Goal: Information Seeking & Learning: Learn about a topic

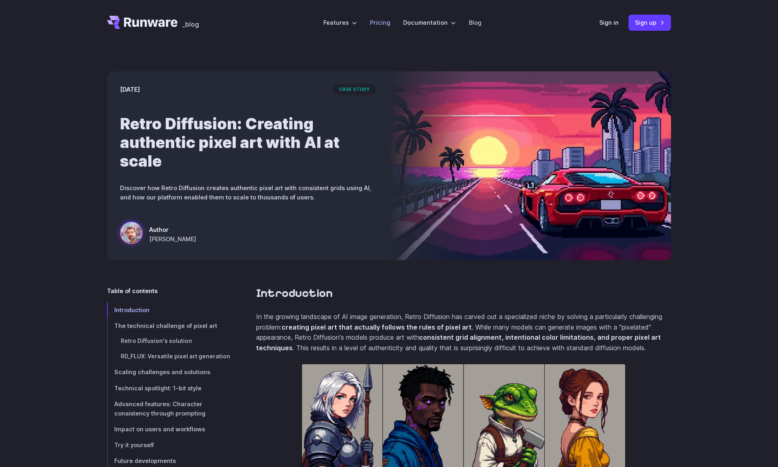
click at [375, 21] on link "Pricing" at bounding box center [380, 22] width 20 height 9
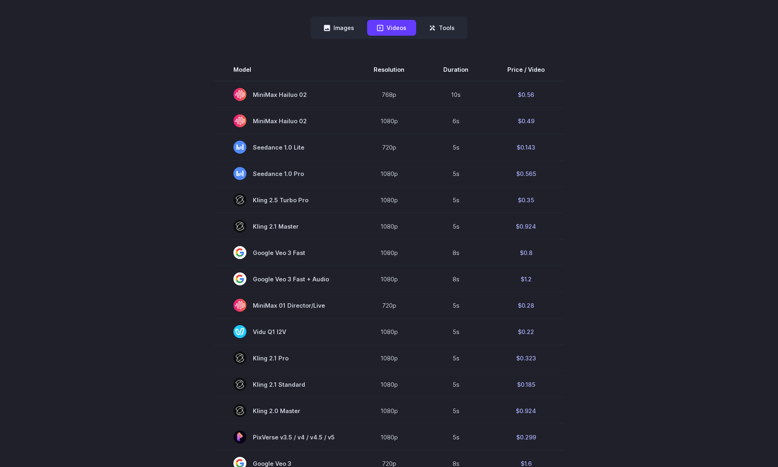
scroll to position [226, 0]
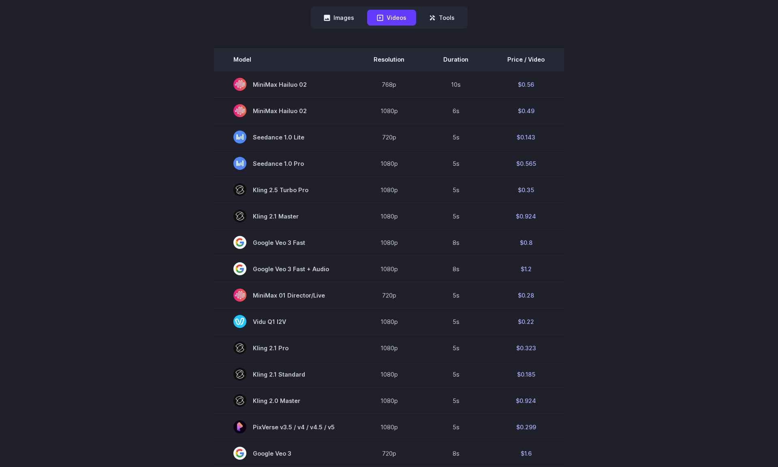
click at [532, 54] on th "Price / Video" at bounding box center [526, 59] width 76 height 23
click at [532, 58] on th "Price / Video" at bounding box center [526, 59] width 76 height 23
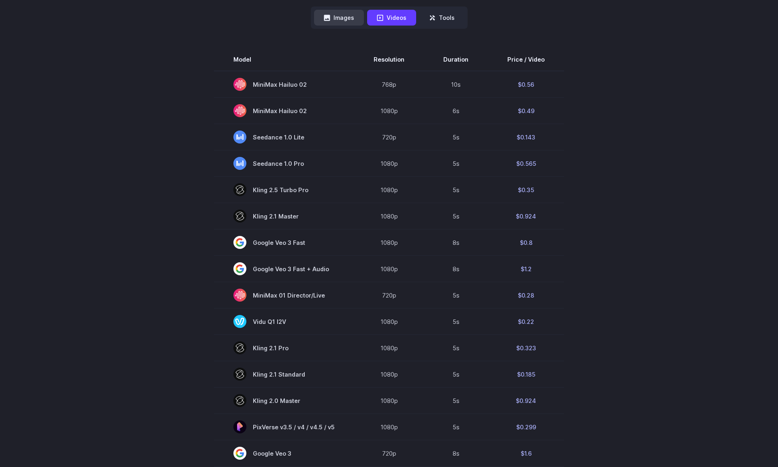
click at [362, 13] on button "Images" at bounding box center [339, 18] width 50 height 16
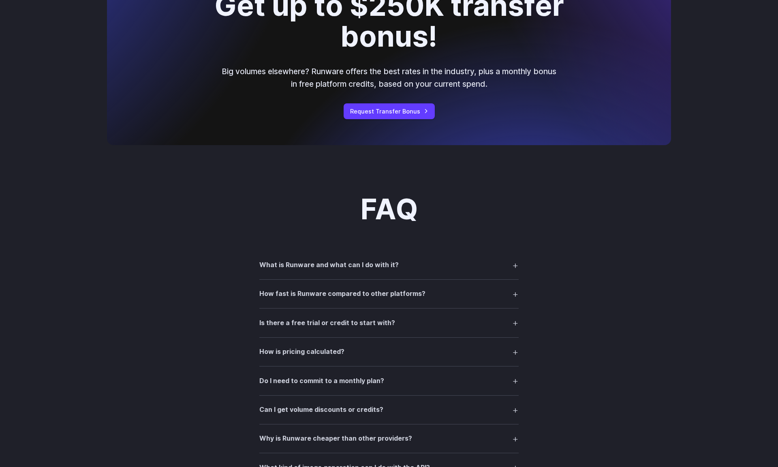
scroll to position [879, 0]
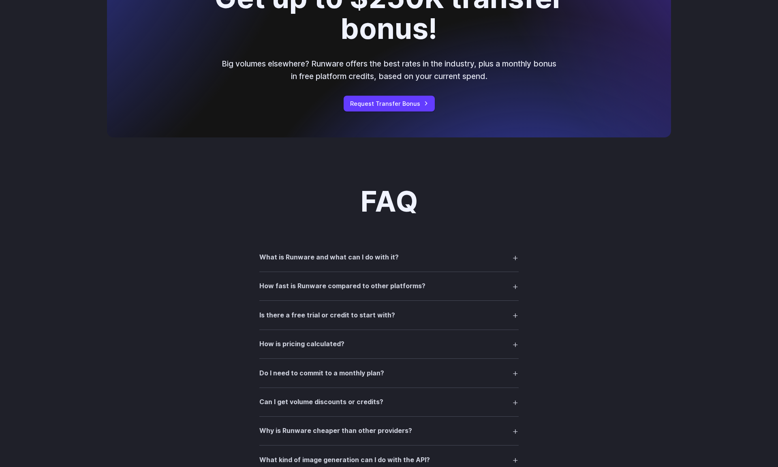
click at [405, 262] on summary "What is Runware and what can I do with it?" at bounding box center [388, 256] width 259 height 15
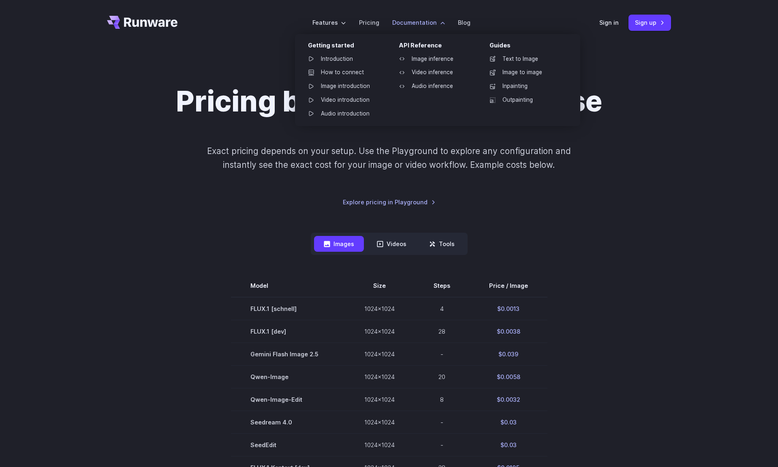
scroll to position [0, 0]
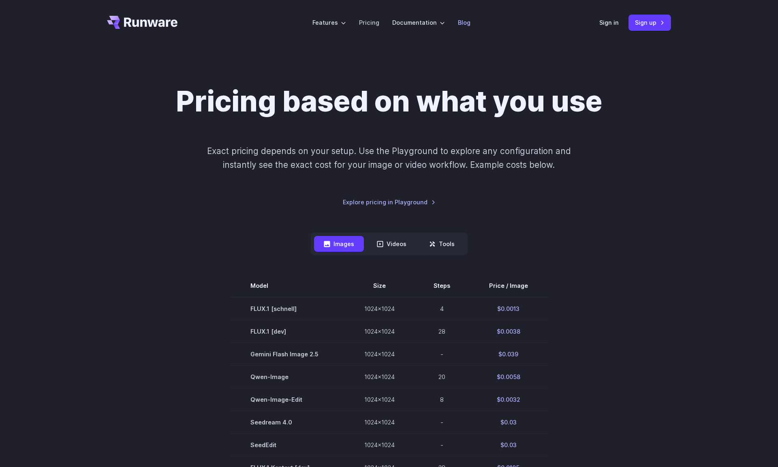
click at [460, 19] on link "Blog" at bounding box center [464, 22] width 13 height 9
click at [466, 21] on link "Blog" at bounding box center [464, 22] width 13 height 9
click at [464, 25] on link "Blog" at bounding box center [464, 22] width 13 height 9
click at [458, 25] on link "Blog" at bounding box center [464, 22] width 13 height 9
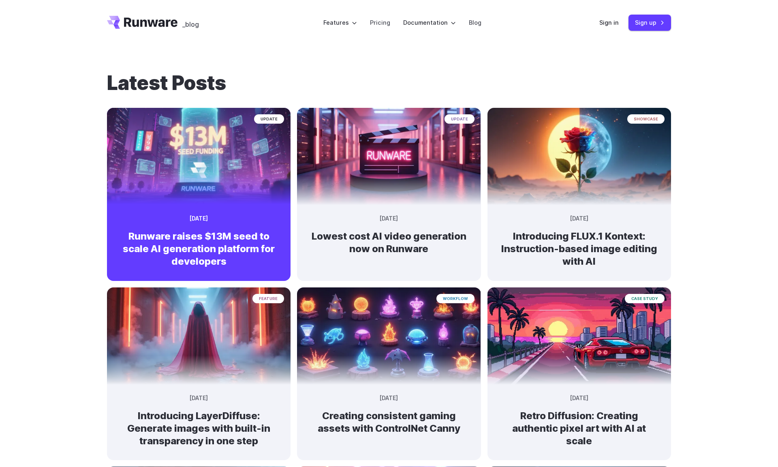
click at [244, 254] on h2 "Runware raises $13M seed to scale AI generation platform for developers" at bounding box center [199, 249] width 158 height 38
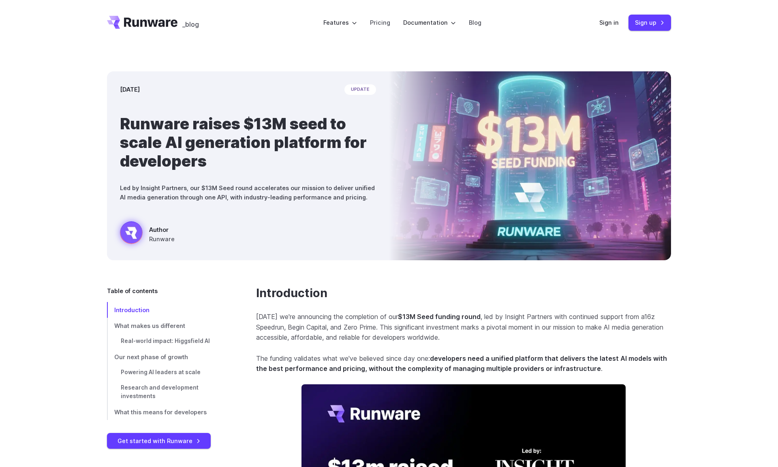
click at [138, 24] on icon "Go to /" at bounding box center [150, 21] width 53 height 9
click at [469, 18] on link "Blog" at bounding box center [475, 22] width 13 height 9
click at [478, 26] on link "Blog" at bounding box center [475, 22] width 13 height 9
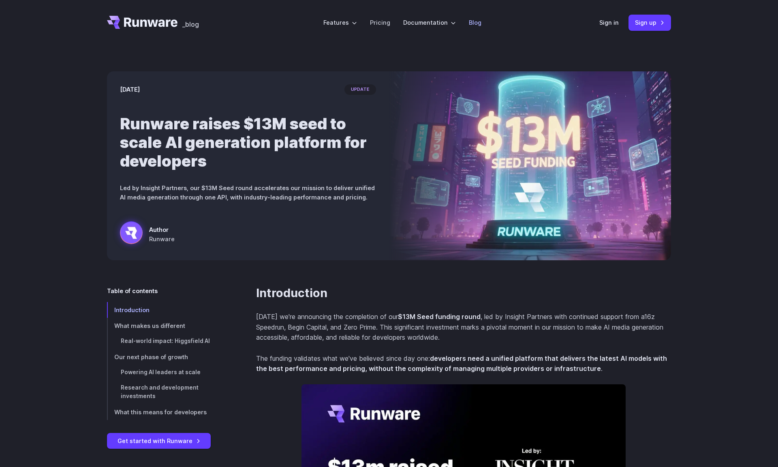
click at [469, 23] on link "Blog" at bounding box center [475, 22] width 13 height 9
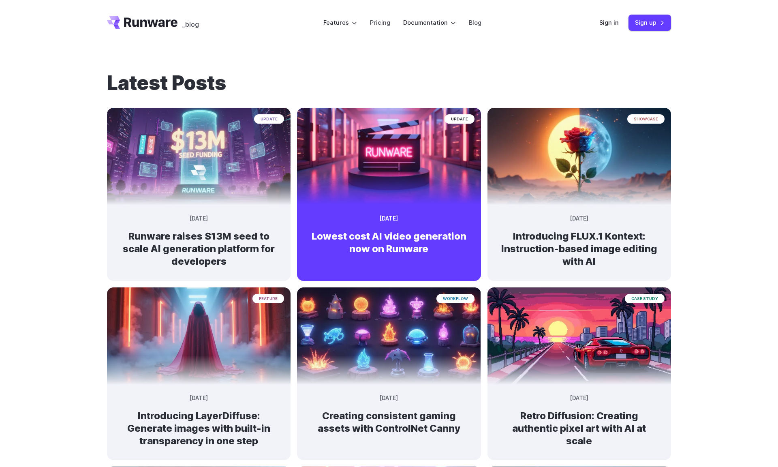
click at [351, 174] on img at bounding box center [388, 153] width 193 height 102
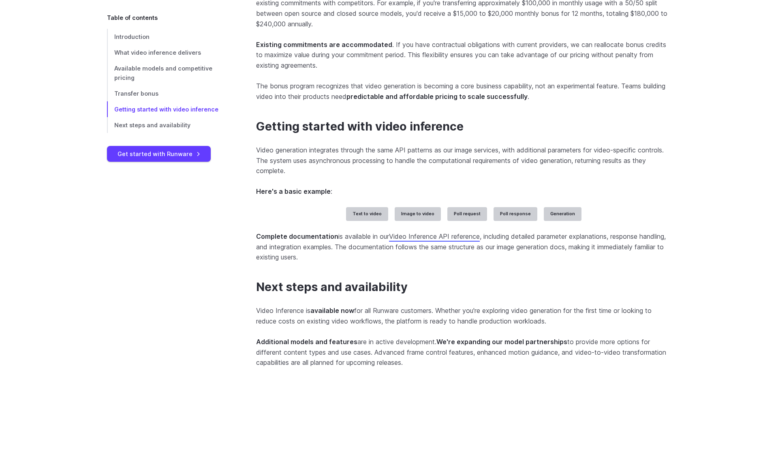
scroll to position [1869, 0]
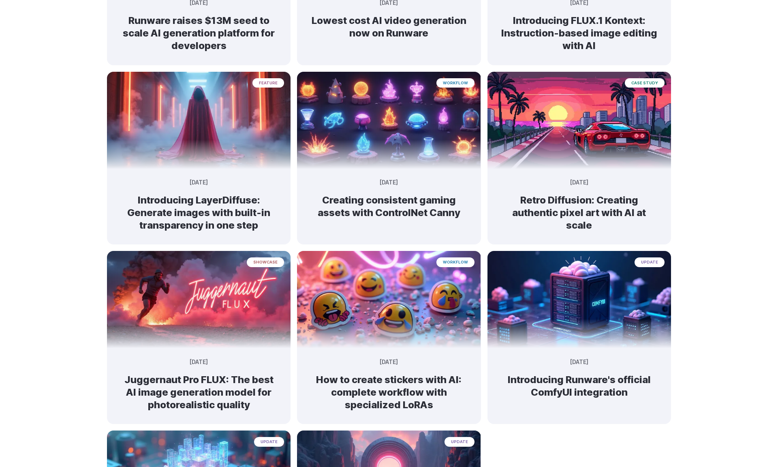
scroll to position [221, 0]
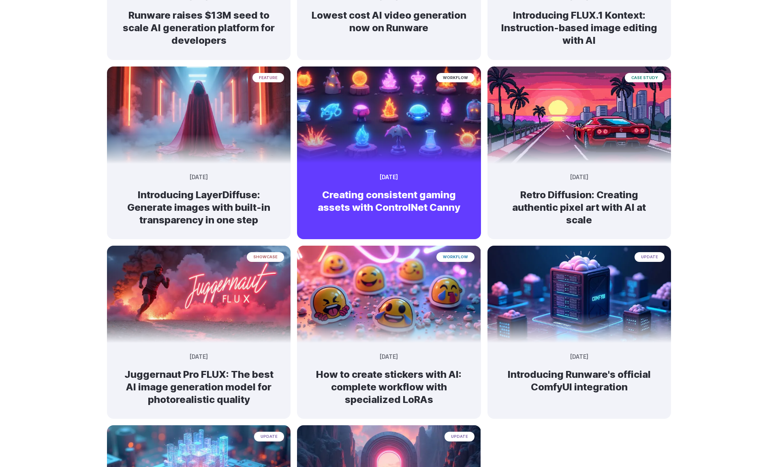
click at [409, 233] on article "workflow April 14, 2025 Creating consistent gaming assets with ControlNet Canny" at bounding box center [388, 152] width 183 height 173
click at [386, 186] on div "workflow April 14, 2025 Creating consistent gaming assets with ControlNet Canny" at bounding box center [388, 196] width 183 height 60
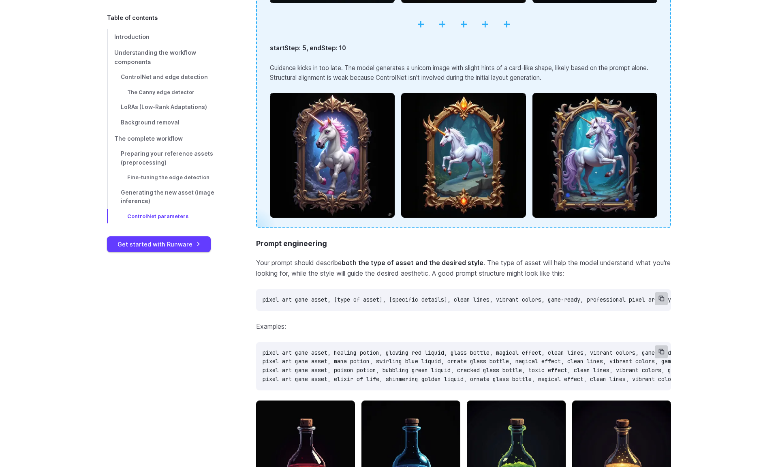
scroll to position [4394, 0]
